Goal: Use online tool/utility: Utilize a website feature to perform a specific function

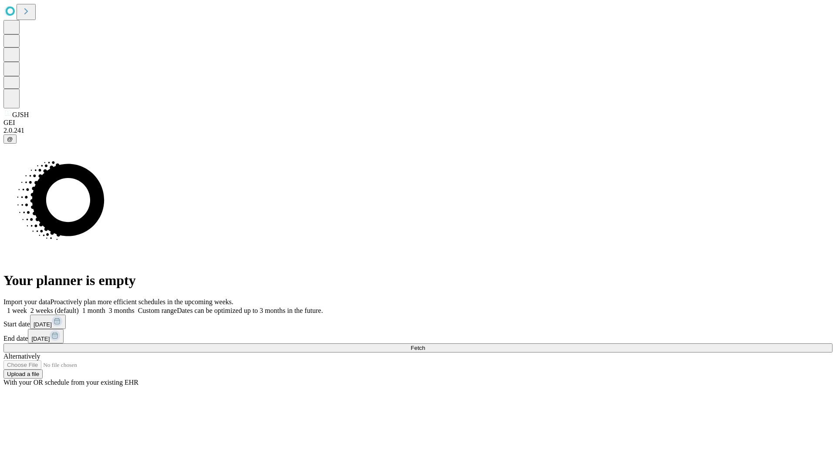
click at [425, 345] on span "Fetch" at bounding box center [418, 348] width 14 height 7
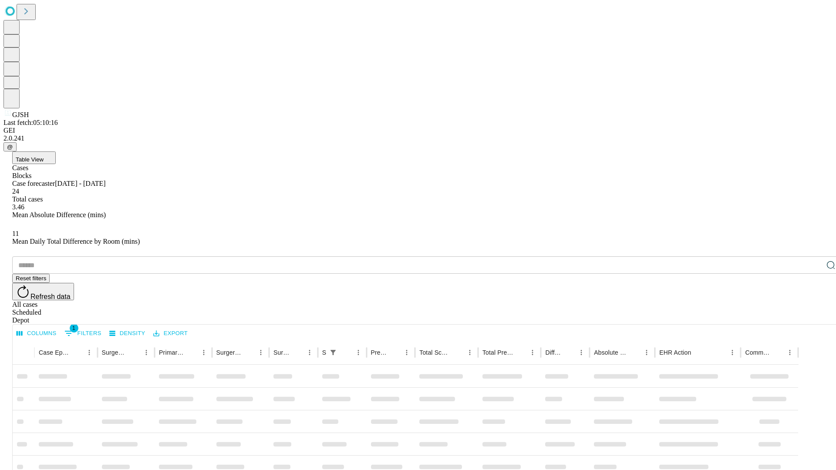
click at [44, 156] on span "Table View" at bounding box center [30, 159] width 28 height 7
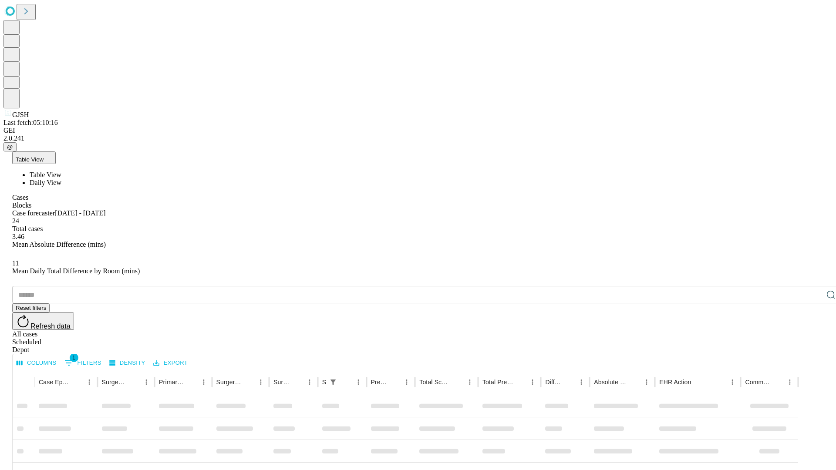
click at [61, 179] on span "Daily View" at bounding box center [46, 182] width 32 height 7
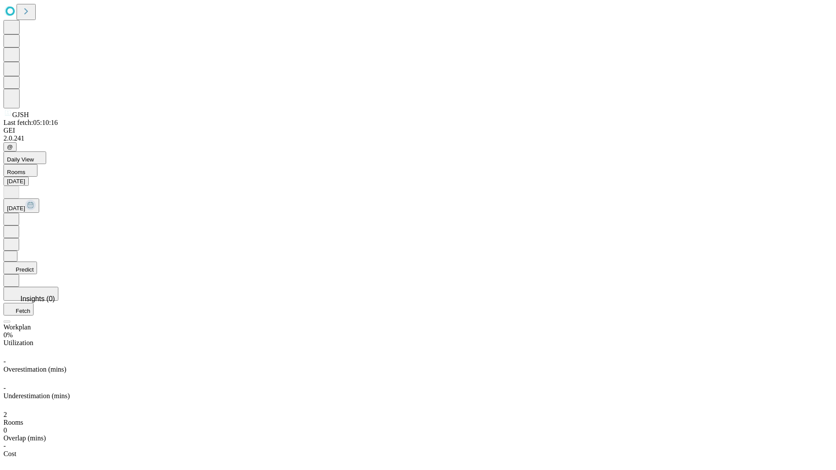
click at [37, 262] on button "Predict" at bounding box center [20, 268] width 34 height 13
